Goal: Task Accomplishment & Management: Manage account settings

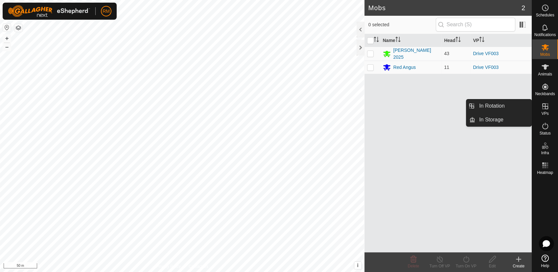
click at [542, 112] on span "VPs" at bounding box center [544, 114] width 7 height 4
click at [502, 106] on span "In Rotation" at bounding box center [491, 106] width 25 height 8
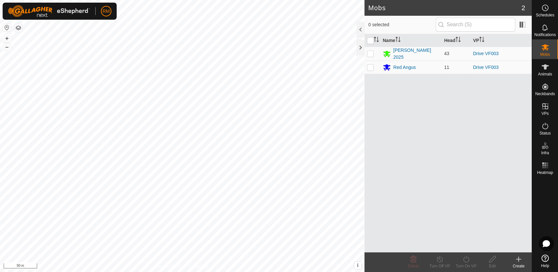
click at [502, 106] on span "In Rotation" at bounding box center [491, 106] width 25 height 8
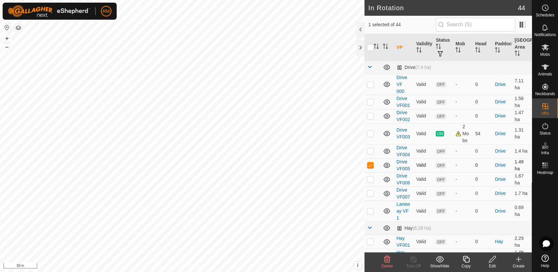
click at [370, 164] on p-checkbox at bounding box center [370, 165] width 7 height 5
checkbox input "false"
click at [368, 148] on p-checkbox at bounding box center [370, 150] width 7 height 5
checkbox input "false"
